Goal: Information Seeking & Learning: Learn about a topic

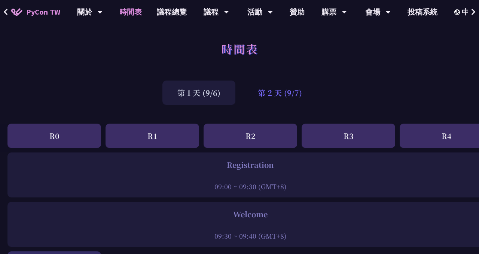
click at [287, 93] on div "第 2 天 (9/7)" at bounding box center [280, 92] width 74 height 24
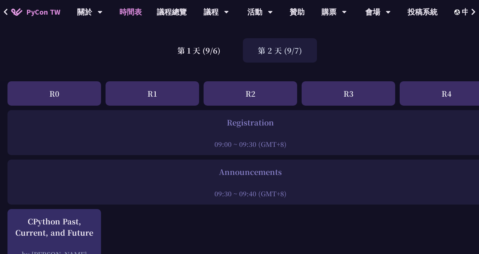
scroll to position [43, 0]
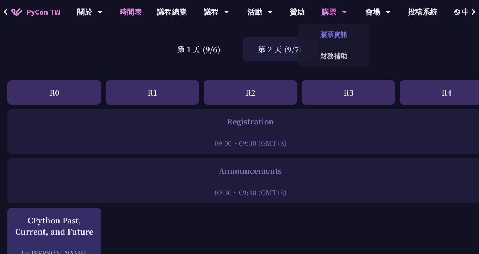
click at [341, 30] on link "購票資訊" at bounding box center [334, 35] width 72 height 18
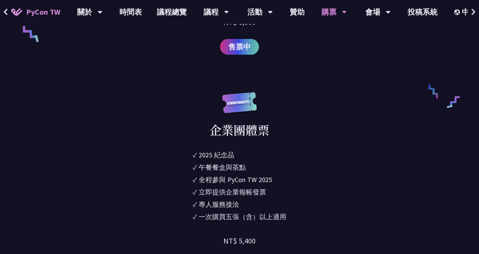
scroll to position [577, 0]
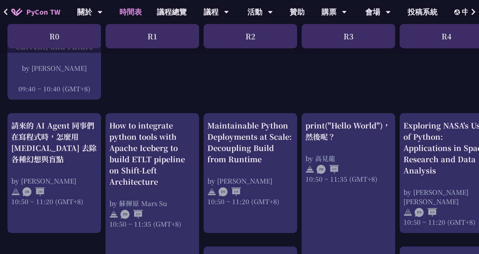
scroll to position [235, 0]
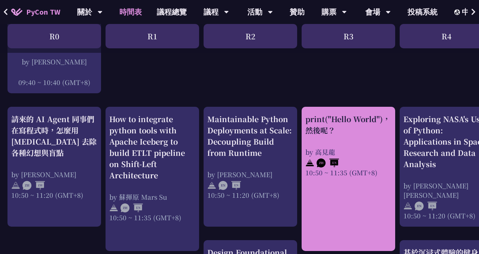
click at [356, 141] on div "print("Hello World")，然後呢？ by [PERSON_NAME] 10:50 ~ 11:35 (GMT+8)" at bounding box center [348, 145] width 86 height 64
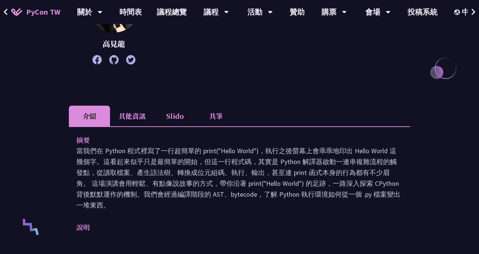
scroll to position [145, 0]
click at [213, 121] on li "共筆" at bounding box center [215, 116] width 41 height 21
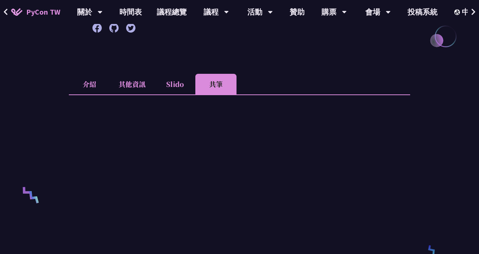
scroll to position [186, 0]
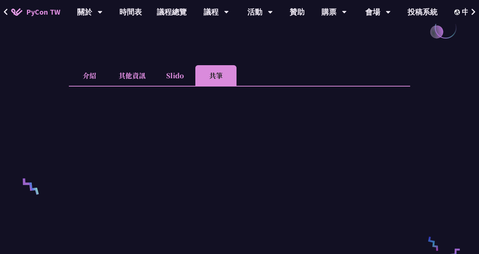
click at [171, 83] on li "Slido" at bounding box center [174, 75] width 41 height 21
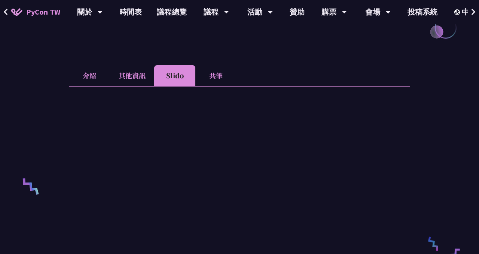
click at [122, 75] on li "其他資訊" at bounding box center [132, 75] width 44 height 21
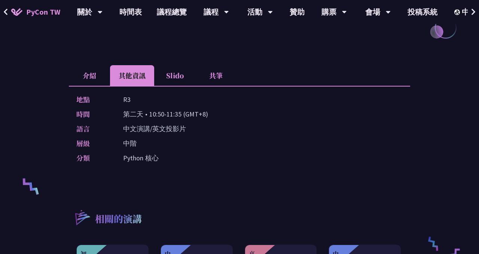
click at [95, 73] on li "介紹" at bounding box center [89, 75] width 41 height 21
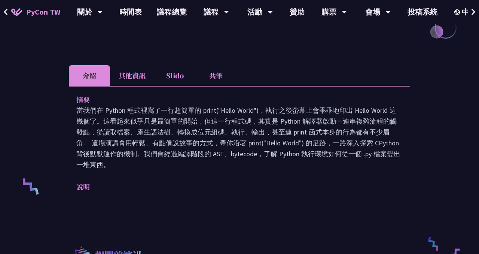
click at [168, 77] on li "Slido" at bounding box center [174, 75] width 41 height 21
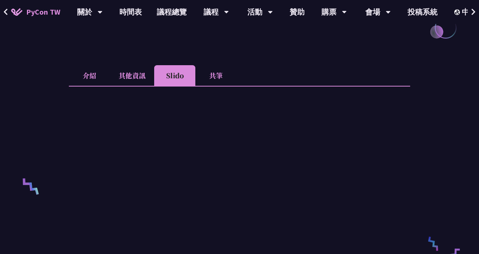
click at [209, 77] on li "共筆" at bounding box center [215, 75] width 41 height 21
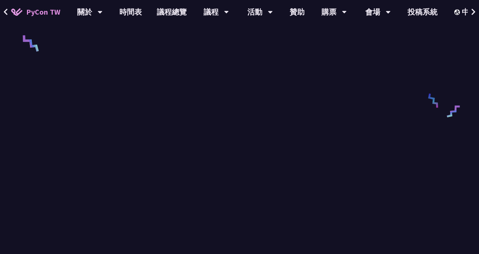
scroll to position [317, 0]
click at [168, 12] on link "議程總覽" at bounding box center [171, 12] width 45 height 24
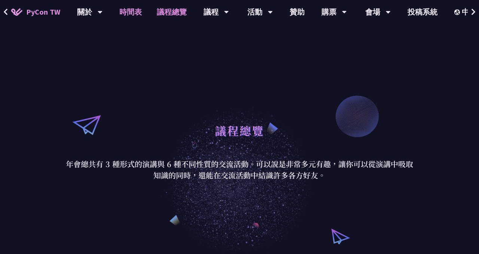
click at [128, 10] on link "時間表" at bounding box center [130, 12] width 37 height 24
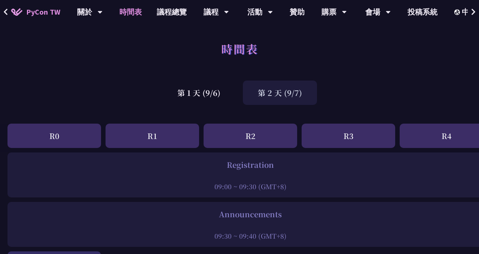
scroll to position [235, 0]
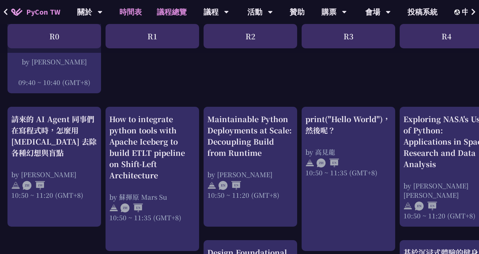
click at [176, 16] on link "議程總覽" at bounding box center [171, 12] width 45 height 24
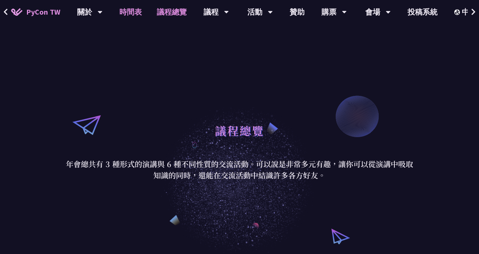
click at [130, 12] on link "時間表" at bounding box center [130, 12] width 37 height 24
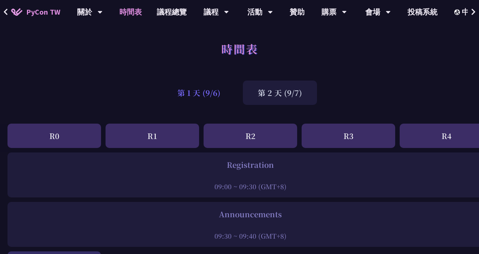
click at [209, 87] on div "第 1 天 (9/6)" at bounding box center [198, 92] width 73 height 24
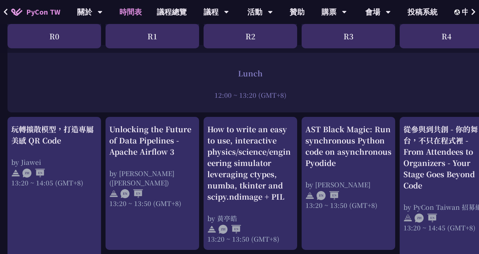
scroll to position [575, 0]
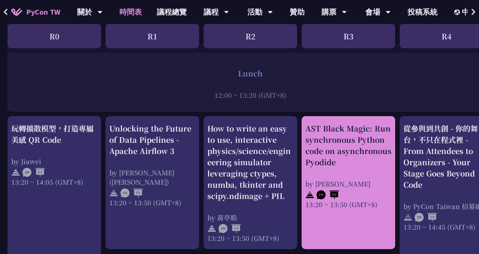
click at [332, 158] on div "AST Black Magic: Run synchronous Python code on asynchronous Pyodide" at bounding box center [348, 145] width 86 height 45
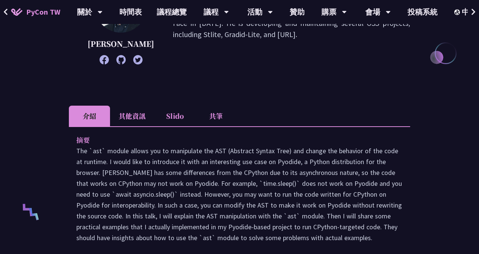
scroll to position [165, 0]
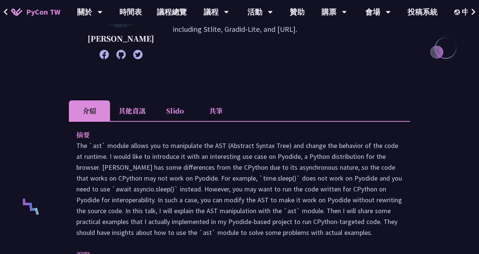
click at [214, 121] on li "共筆" at bounding box center [215, 110] width 41 height 21
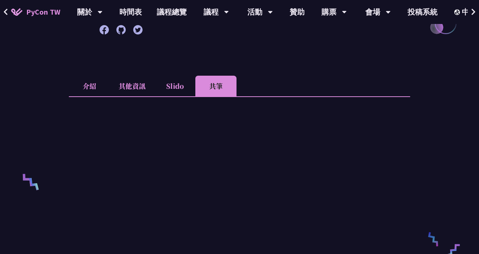
scroll to position [0, 0]
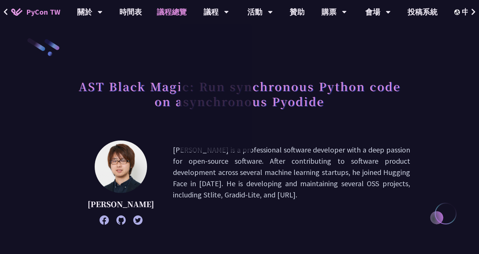
click at [172, 11] on link "議程總覽" at bounding box center [171, 12] width 45 height 24
